Goal: Find specific page/section: Find specific page/section

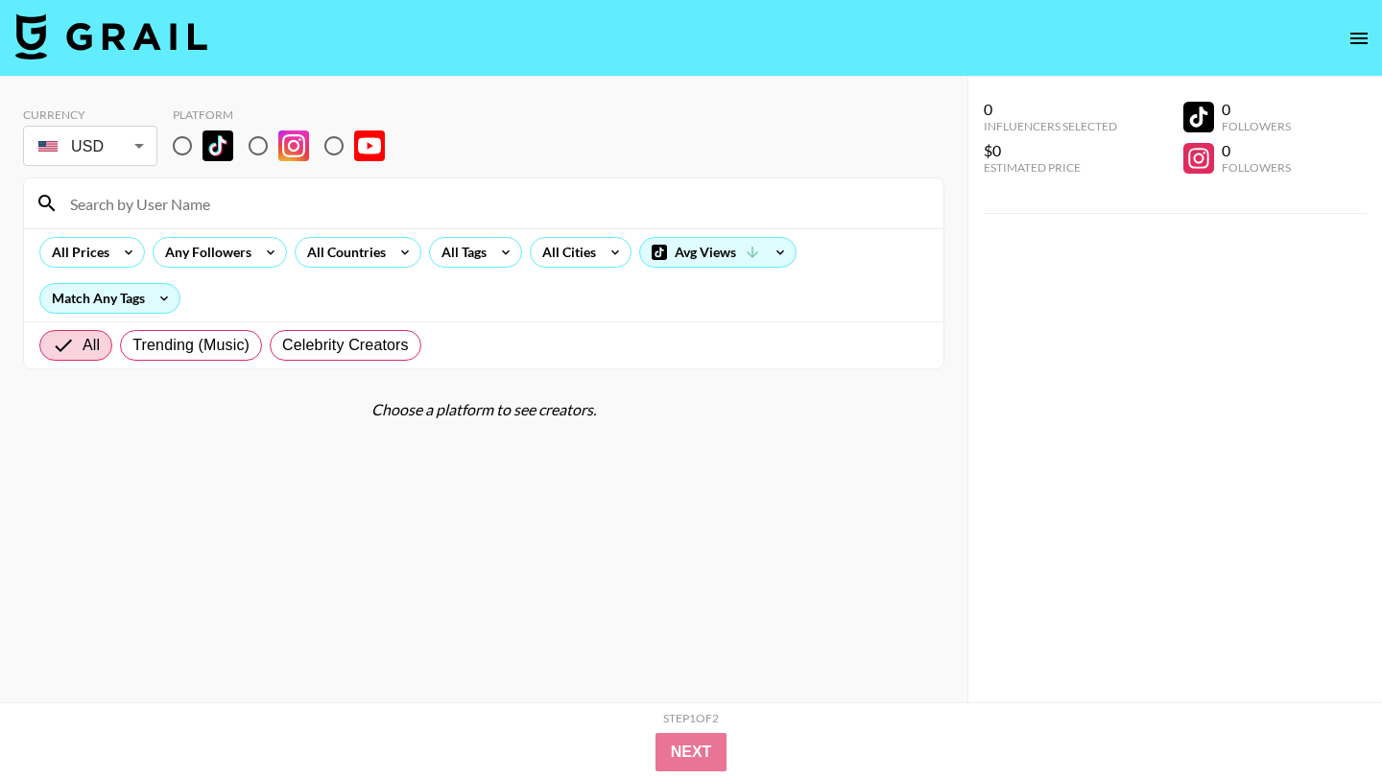
click at [289, 206] on input at bounding box center [495, 203] width 873 height 31
paste input "@ryxnhxffmxnn"
type input "@ryxnhxffmxnn"
click at [188, 153] on input "radio" at bounding box center [182, 146] width 40 height 40
radio input "true"
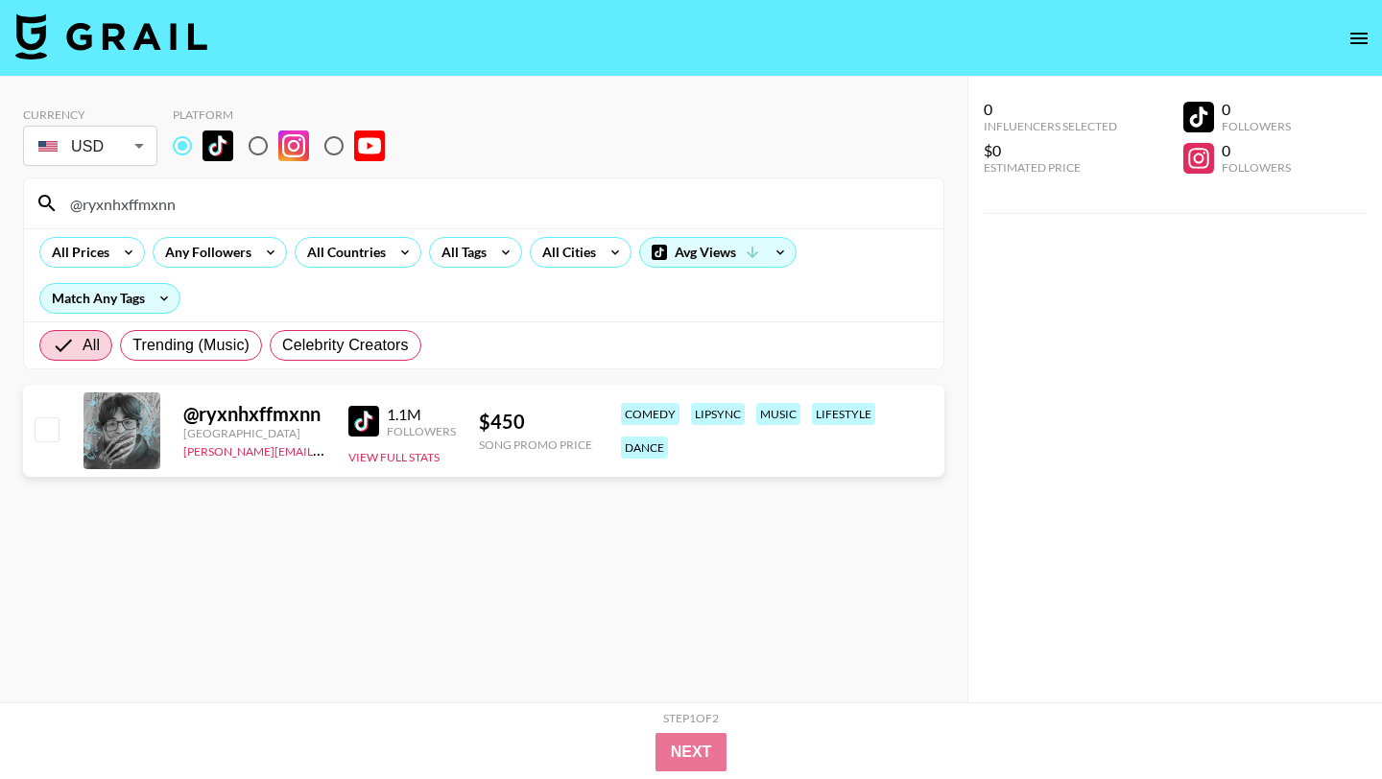
click at [368, 429] on img at bounding box center [363, 421] width 31 height 31
drag, startPoint x: 228, startPoint y: 206, endPoint x: 19, endPoint y: 206, distance: 209.2
click at [19, 206] on div "Currency USD USD ​ Platform @ryxnhxffmxnn All Prices Any Followers All Countrie…" at bounding box center [483, 428] width 967 height 702
paste input "jackstaarr"
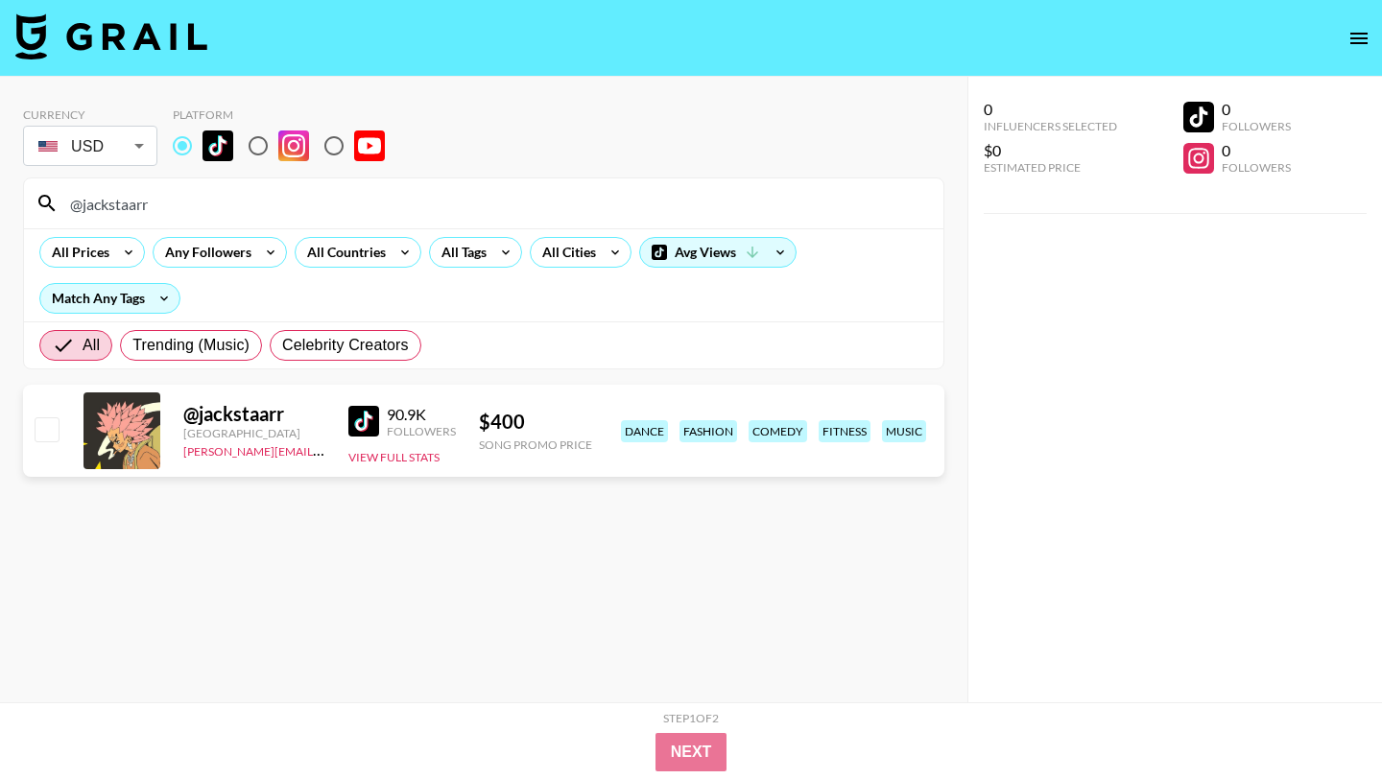
drag, startPoint x: 278, startPoint y: 196, endPoint x: 0, endPoint y: 182, distance: 278.6
click at [0, 195] on div "Currency USD USD ​ Platform @jackstaarr All Prices Any Followers All Countries …" at bounding box center [483, 428] width 967 height 702
paste input "ryxnhxffmxnn"
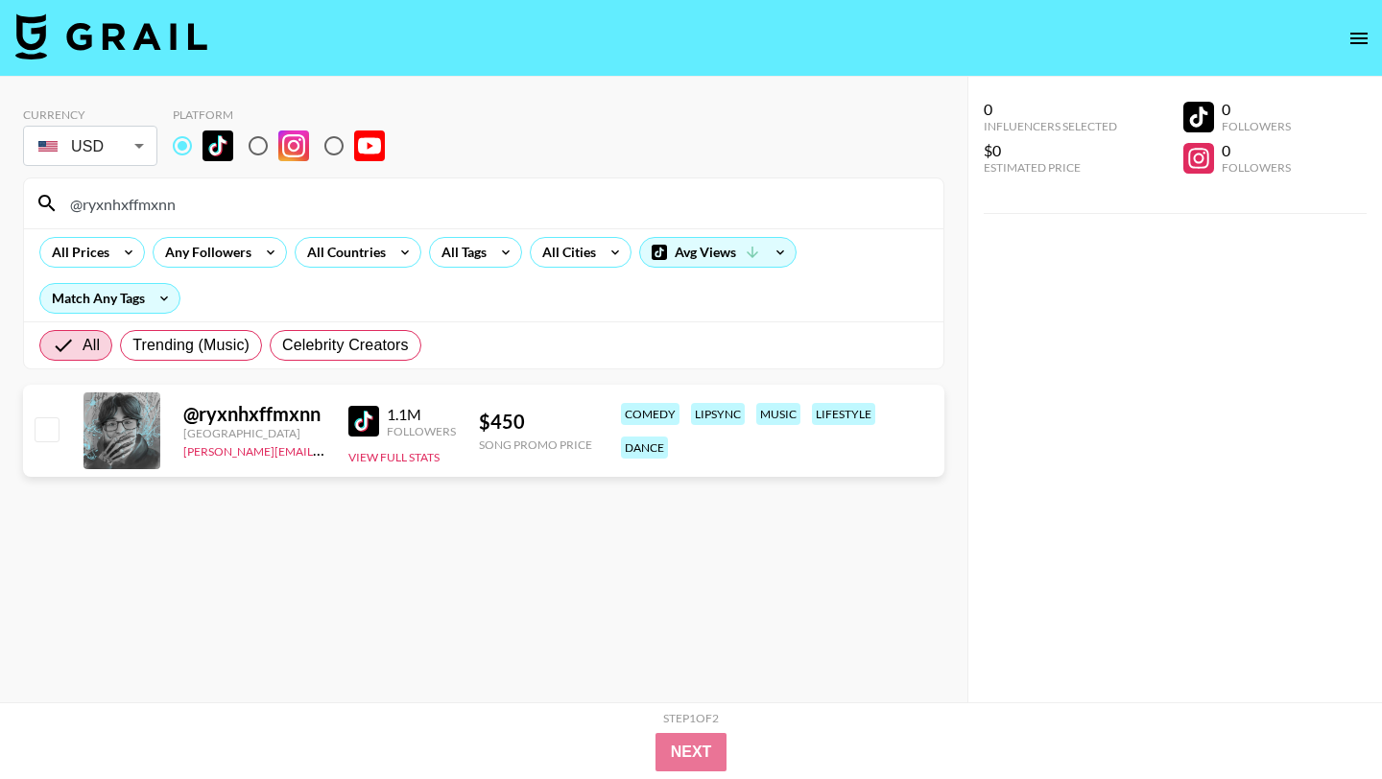
type input "@ryxnhxffmxnn"
